Goal: Information Seeking & Learning: Learn about a topic

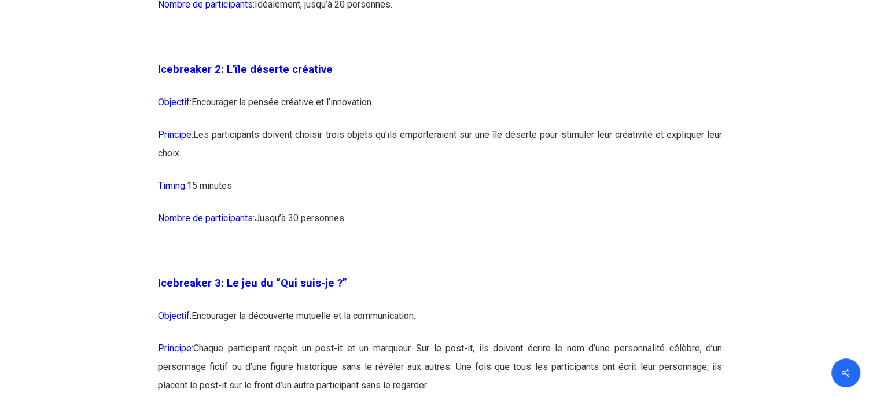
scroll to position [1252, 0]
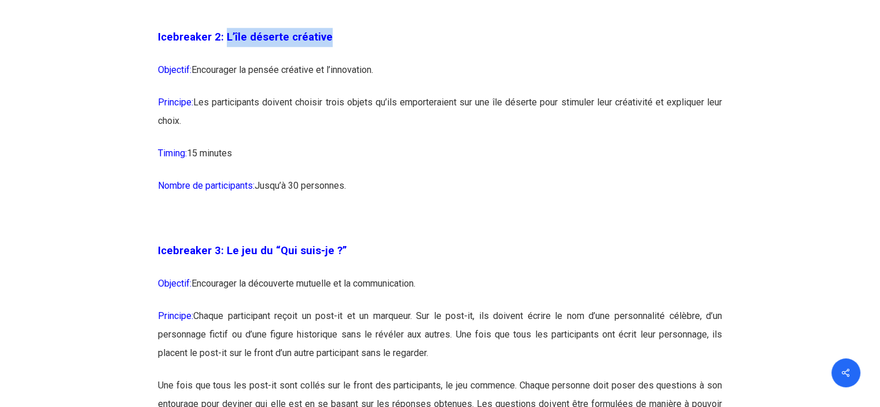
drag, startPoint x: 326, startPoint y: 36, endPoint x: 223, endPoint y: 41, distance: 103.1
click at [223, 41] on p "Icebreaker 2: L’île déserte créative" at bounding box center [440, 44] width 564 height 33
copy span "L’île déserte créative"
drag, startPoint x: 205, startPoint y: 120, endPoint x: 197, endPoint y: 103, distance: 18.9
click at [197, 103] on p "Principe: Les participants doivent choisir trois objets qu’ils emporteraient su…" at bounding box center [440, 118] width 564 height 51
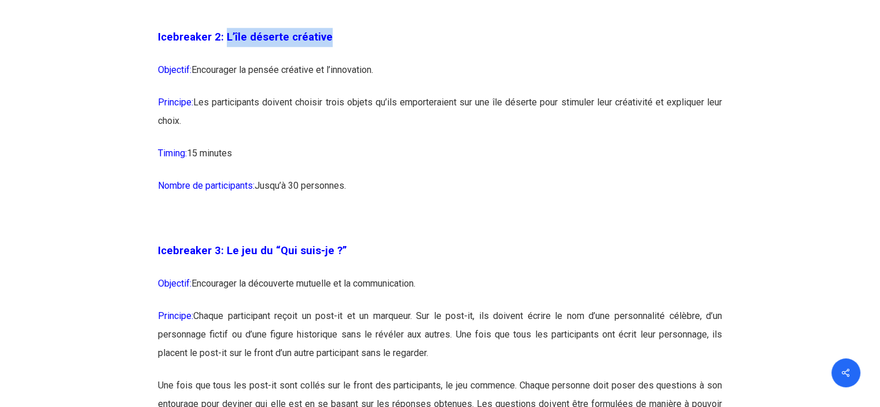
copy p "Les participants doivent choisir trois objets qu’ils emporteraient sur une île …"
drag, startPoint x: 403, startPoint y: 63, endPoint x: 197, endPoint y: 73, distance: 206.3
click at [197, 73] on p "Objectif: Encourager la pensée créative et l’innovation." at bounding box center [440, 77] width 564 height 32
copy p "Encourager la pensée créative et l’innovation."
